Goal: Check status: Check status

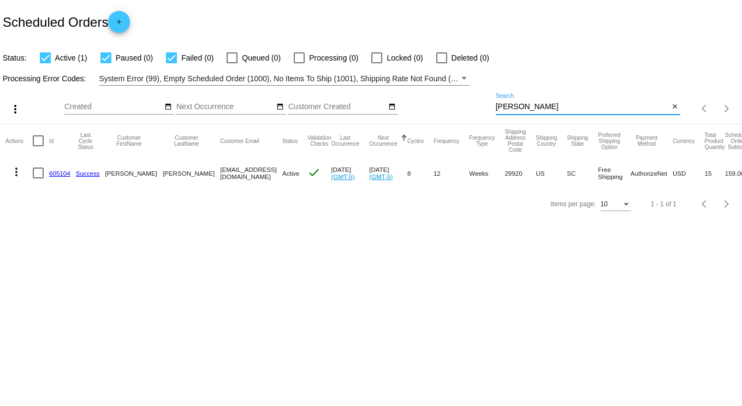
click at [534, 104] on input "[PERSON_NAME]" at bounding box center [582, 107] width 174 height 9
drag, startPoint x: 534, startPoint y: 104, endPoint x: 471, endPoint y: 95, distance: 62.8
click at [476, 100] on div "more_vert Aug Jan Feb Mar [DATE]" at bounding box center [371, 105] width 742 height 39
type input "[PERSON_NAME]"
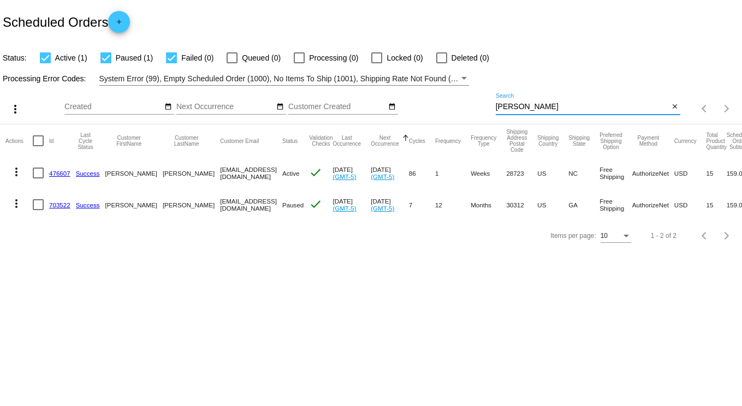
click at [55, 173] on link "476607" at bounding box center [59, 173] width 21 height 7
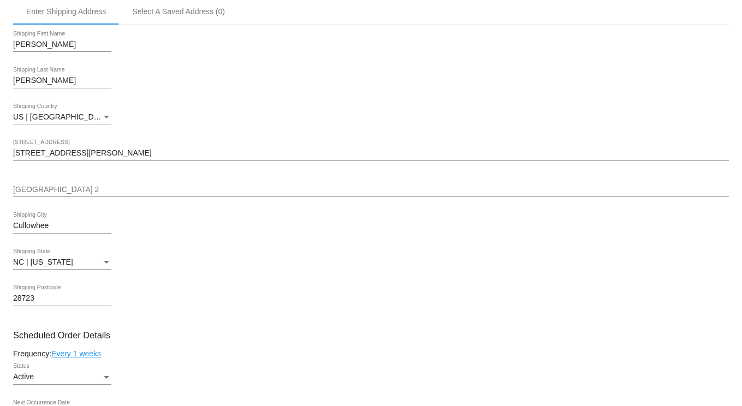
scroll to position [327, 0]
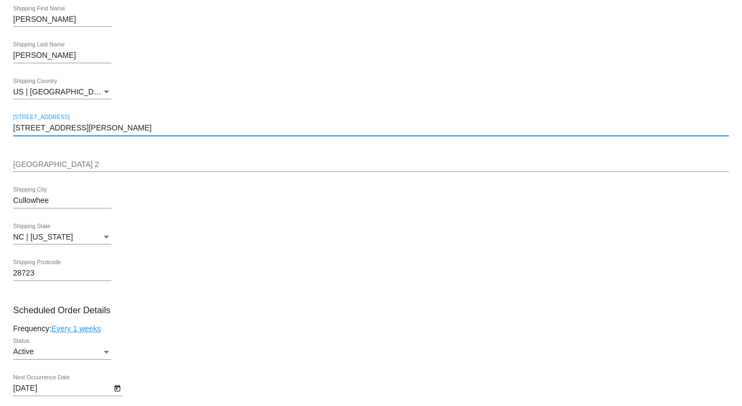
drag, startPoint x: 88, startPoint y: 130, endPoint x: 7, endPoint y: 133, distance: 81.3
click at [0, 129] on html "arrow_back Scheduled Order #476607 Active more_vert Last Processing Cycle ID: 4…" at bounding box center [371, 203] width 742 height 406
paste input "[STREET_ADDRESS]"
type input "[STREET_ADDRESS]"
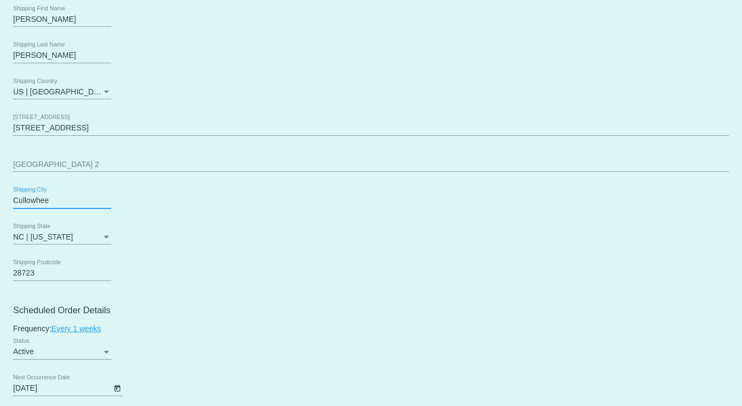
drag, startPoint x: 59, startPoint y: 208, endPoint x: -22, endPoint y: 195, distance: 81.7
click at [0, 195] on html "arrow_back Scheduled Order #476607 Active more_vert Last Processing Cycle ID: 4…" at bounding box center [371, 203] width 742 height 406
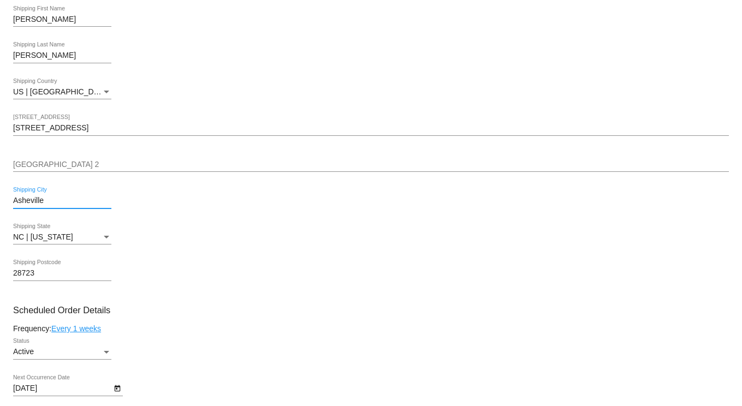
type input "Asheville"
type input "28804"
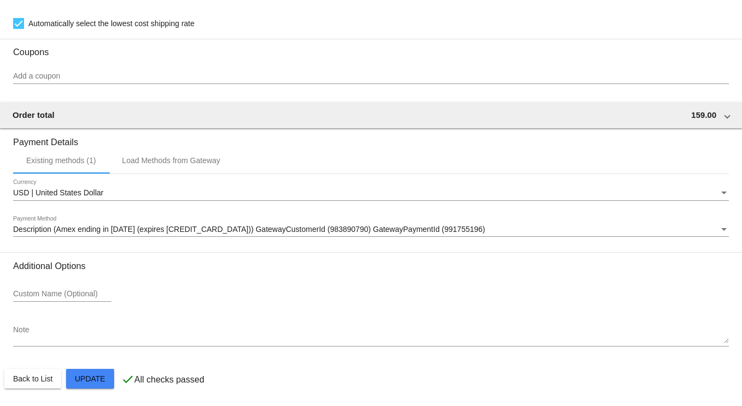
scroll to position [1017, 0]
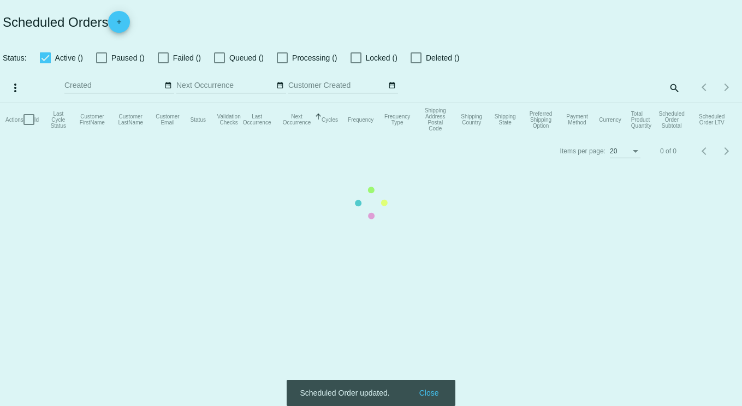
checkbox input "true"
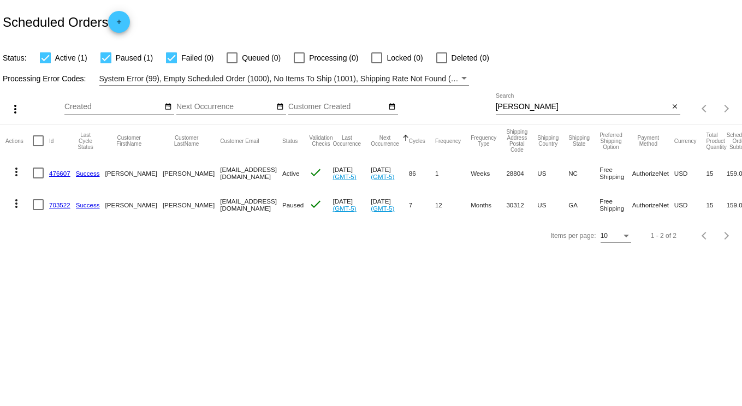
click at [58, 172] on link "476607" at bounding box center [59, 173] width 21 height 7
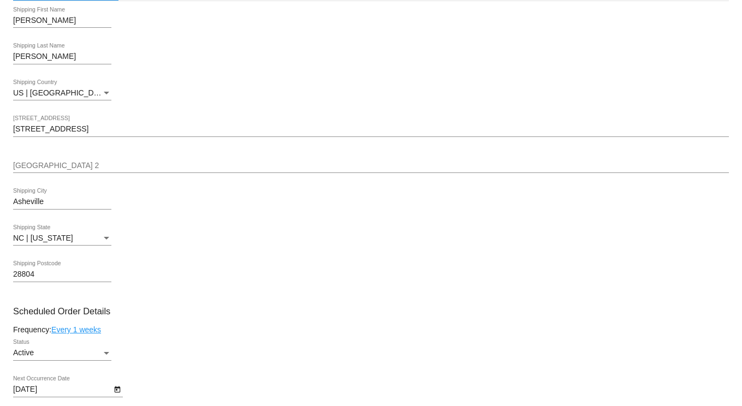
scroll to position [327, 0]
